Goal: Task Accomplishment & Management: Complete application form

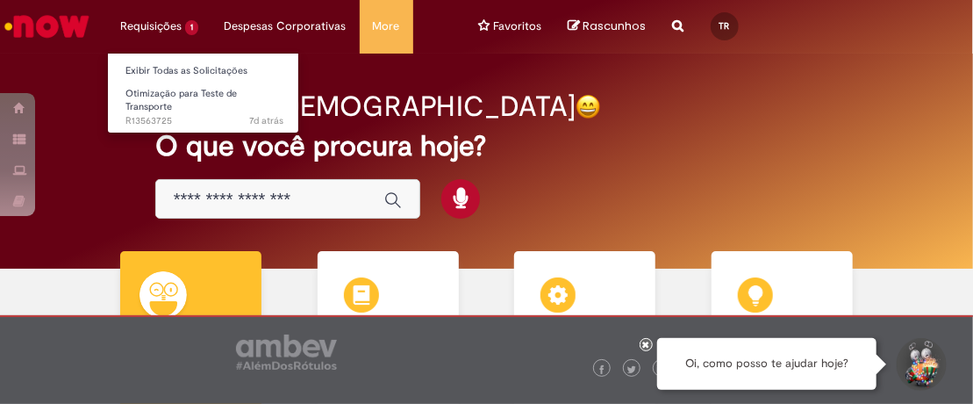
click at [173, 29] on li "Requisições 1 Exibir Todas as Solicitações Otimização para Teste de Transporte …" at bounding box center [159, 26] width 104 height 53
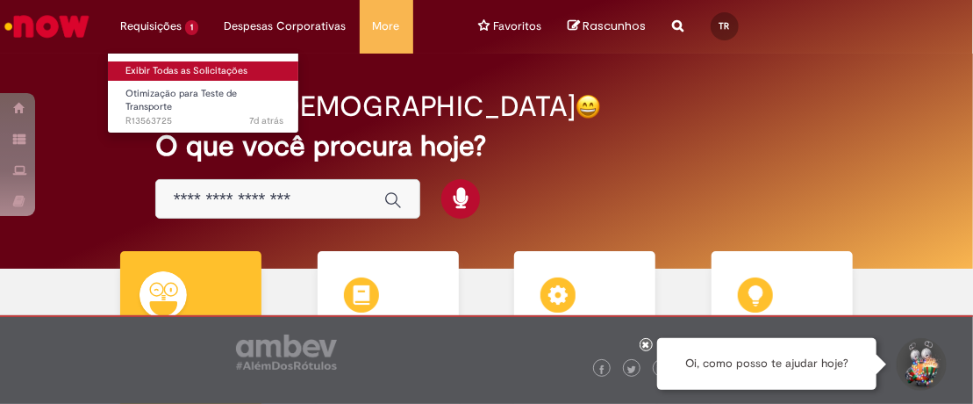
click at [168, 67] on link "Exibir Todas as Solicitações" at bounding box center [204, 70] width 193 height 19
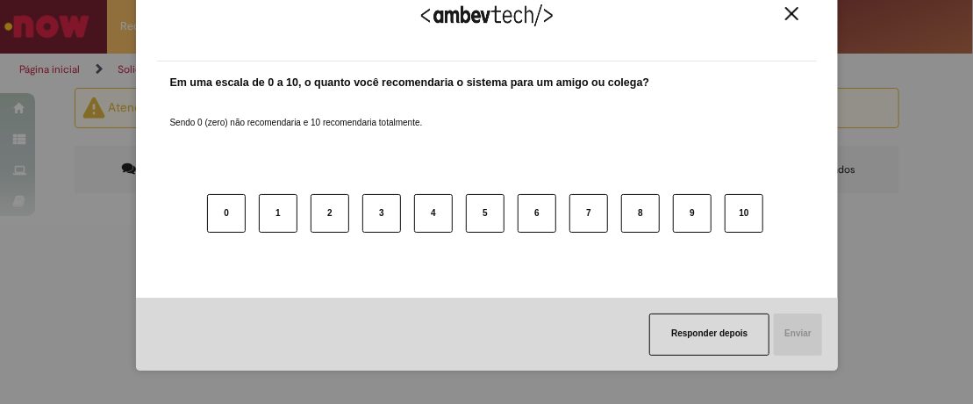
click at [785, 17] on img "Close" at bounding box center [791, 13] width 13 height 13
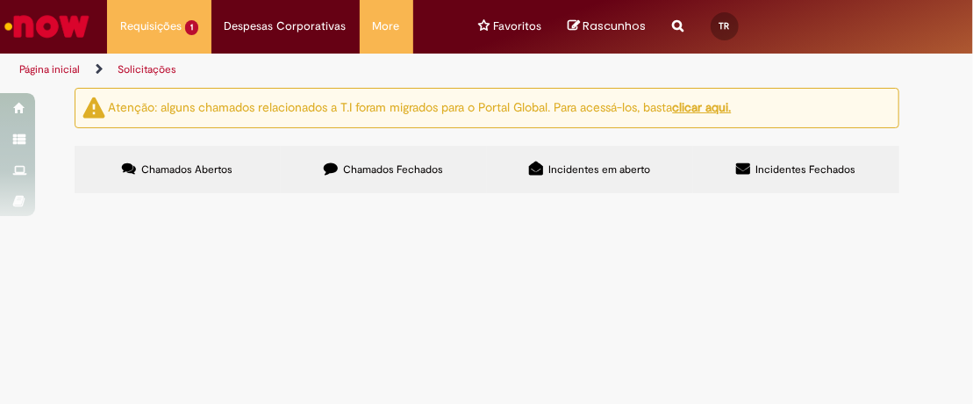
scroll to position [90, 0]
click at [0, 0] on td "TESTE DE TRANSPORTE: Atenção pois o teste precisa percorrer >1000km de distânci…" at bounding box center [0, 0] width 0 height 0
click at [0, 0] on span "TESTE DE TRANSPORTE: Atenção pois o teste precisa percorrer >1000km de distânci…" at bounding box center [0, 0] width 0 height 0
click at [0, 0] on span "Otimização para Teste de Transporte" at bounding box center [0, 0] width 0 height 0
click at [208, 226] on main "Solicitações Atenção: alguns chamados relacionados a T.I foram migrados para o …" at bounding box center [486, 245] width 973 height 317
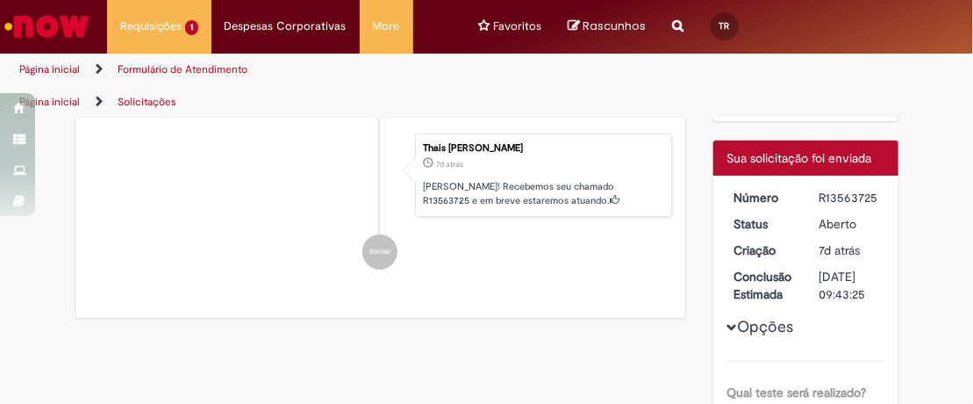
click at [208, 218] on li "Thais [PERSON_NAME] 7d atrás 7 dias atrás [PERSON_NAME]! Recebemos seu chamado …" at bounding box center [381, 175] width 584 height 84
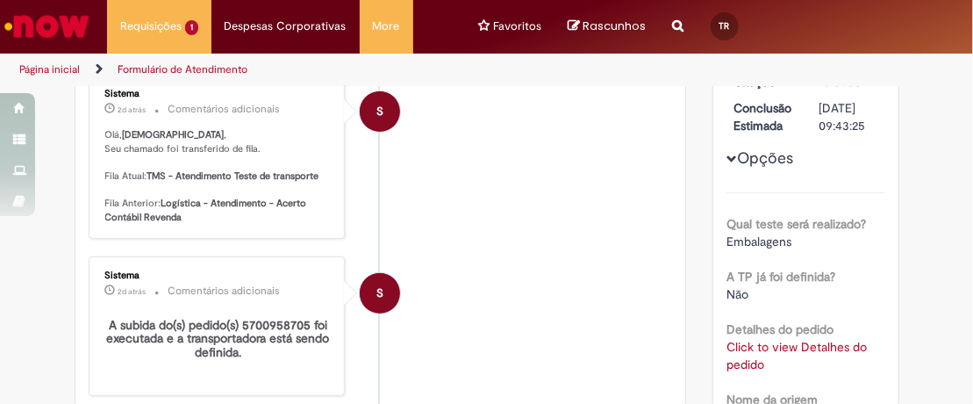
scroll to position [99, 0]
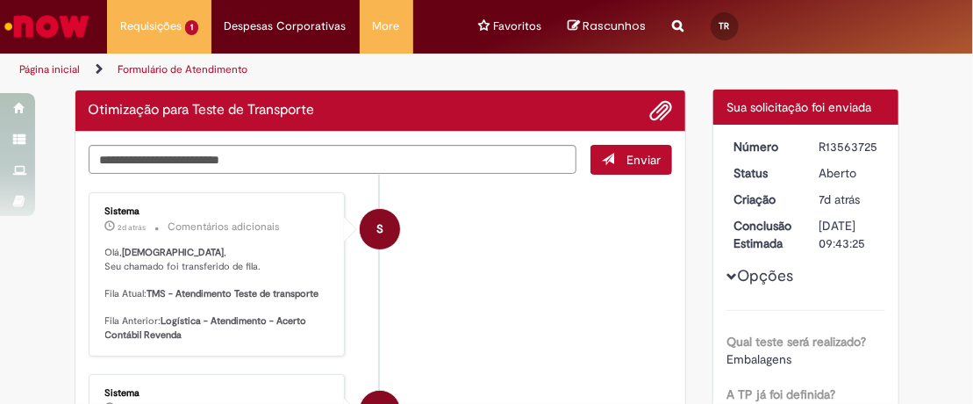
click at [0, 0] on button "Opções" at bounding box center [0, 0] width 0 height 0
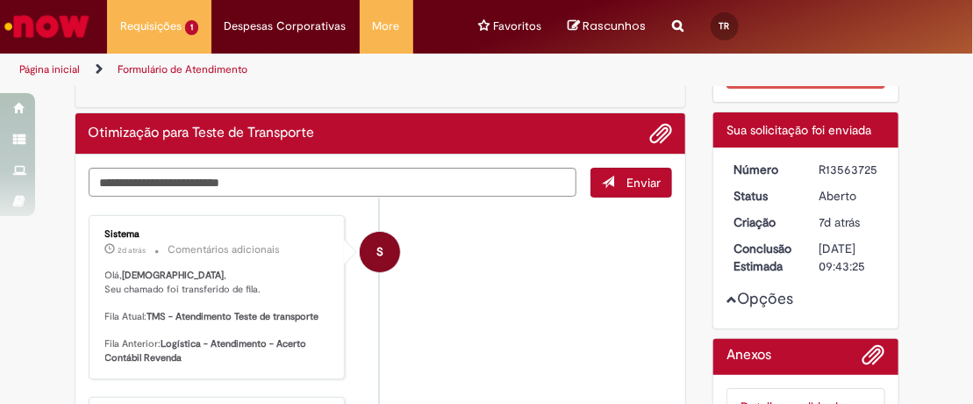
scroll to position [0, 0]
